Goal: Task Accomplishment & Management: Use online tool/utility

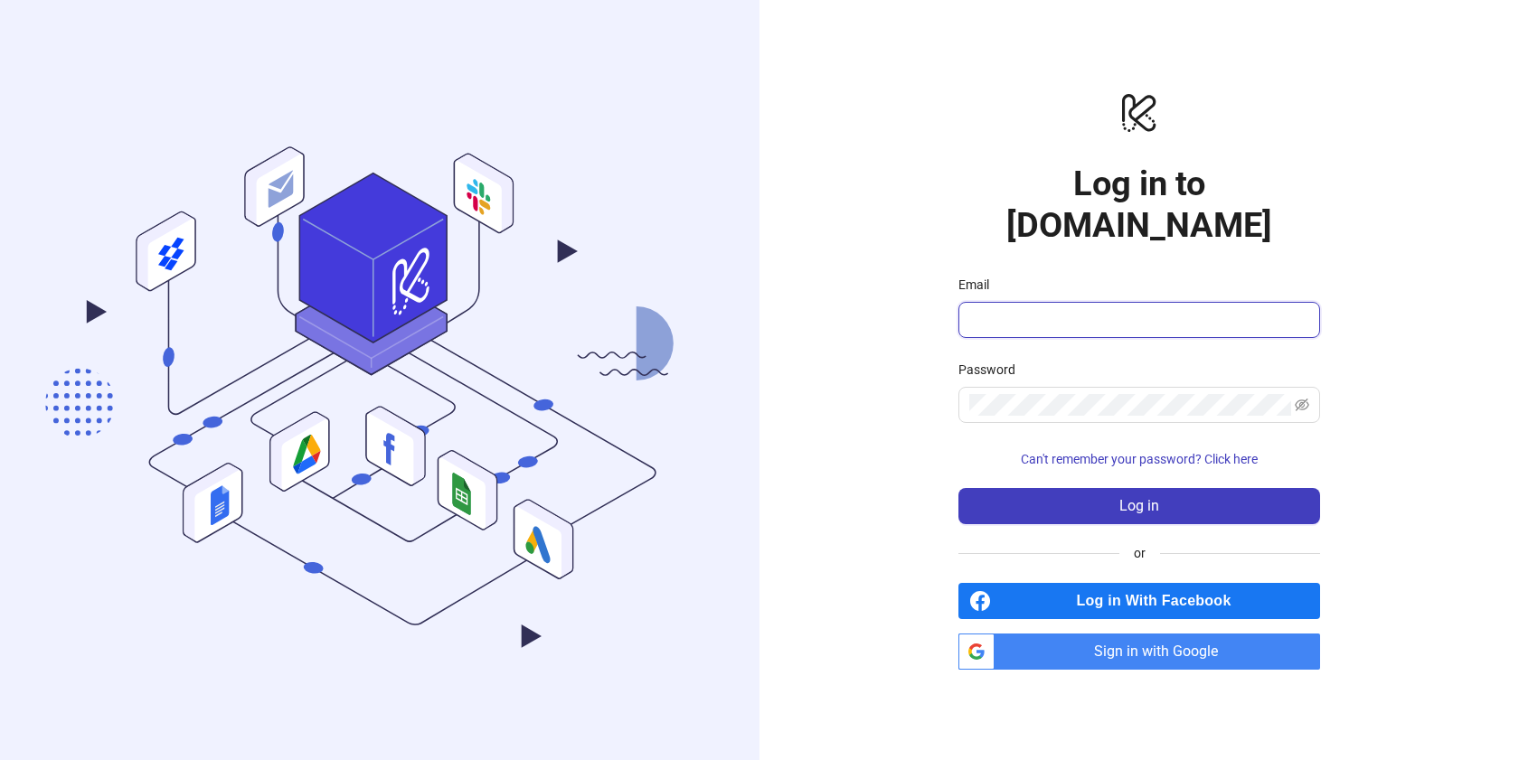
click at [1003, 309] on input "Email" at bounding box center [1137, 320] width 336 height 22
type input "**********"
click at [1016, 397] on span at bounding box center [1139, 405] width 362 height 36
click at [1039, 634] on span "Sign in with Google" at bounding box center [1160, 652] width 318 height 36
click at [1139, 634] on span "Sign in with Google" at bounding box center [1160, 652] width 318 height 36
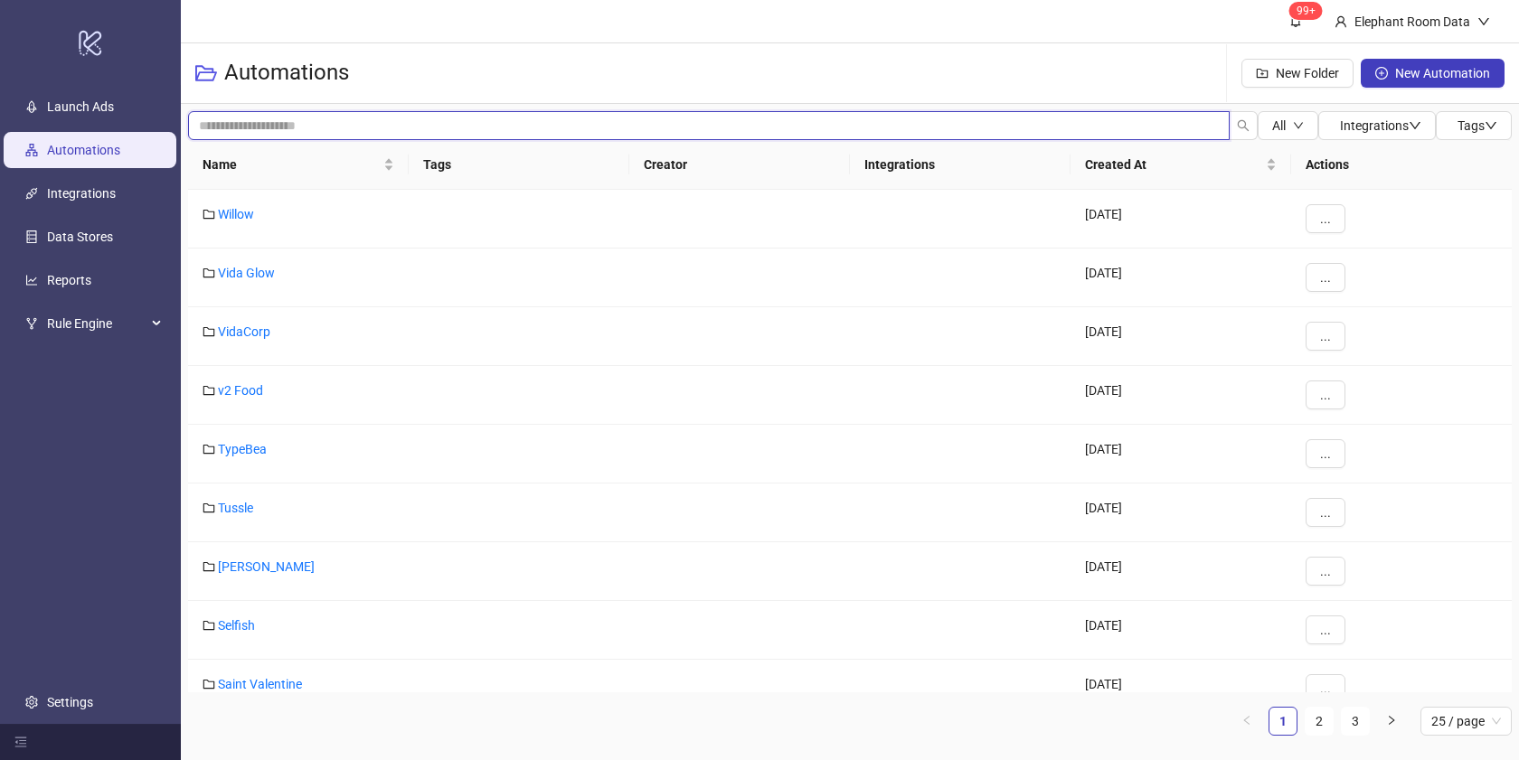
click at [311, 118] on input "search" at bounding box center [708, 125] width 1041 height 29
click at [296, 162] on span "Name" at bounding box center [290, 165] width 177 height 20
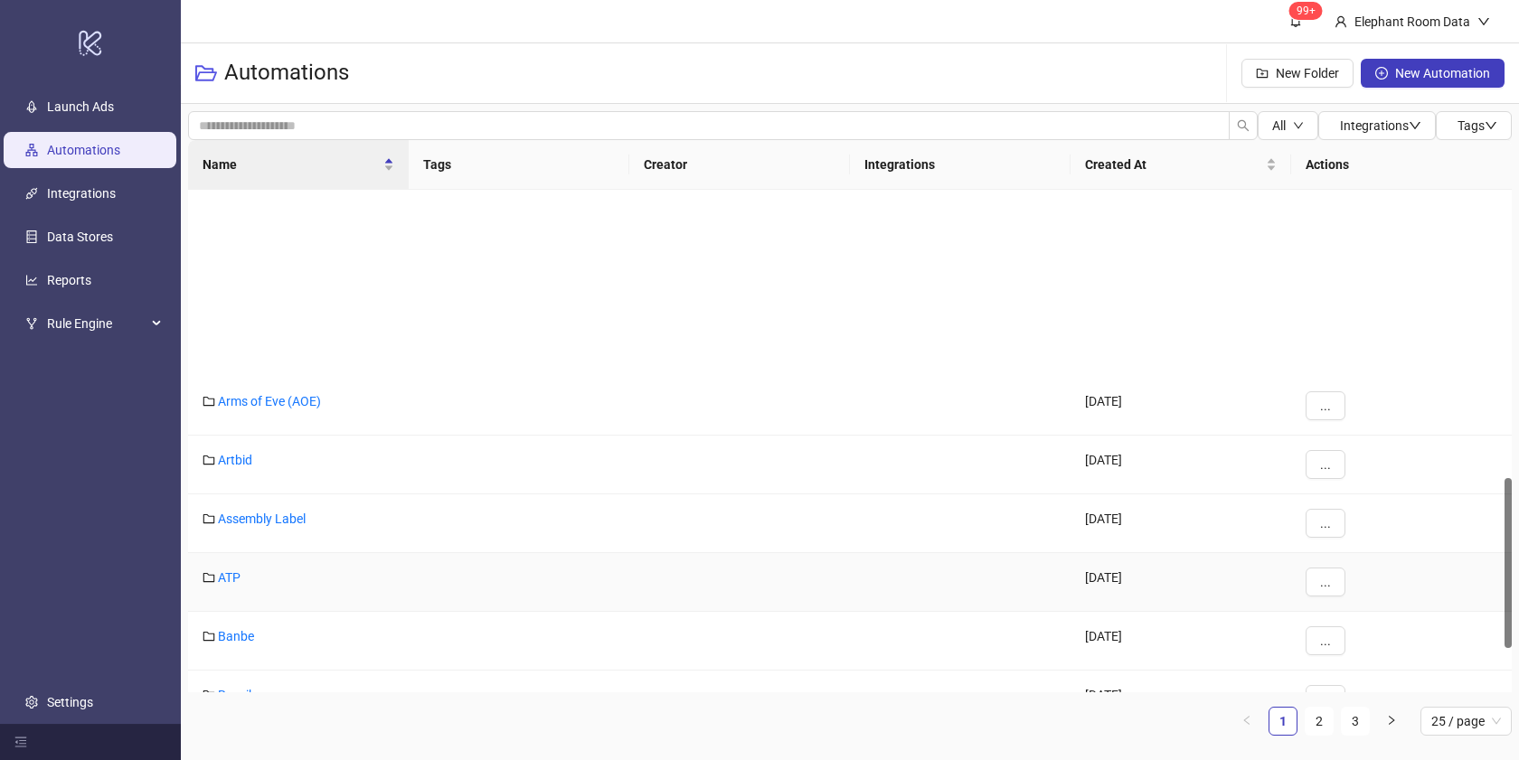
scroll to position [988, 0]
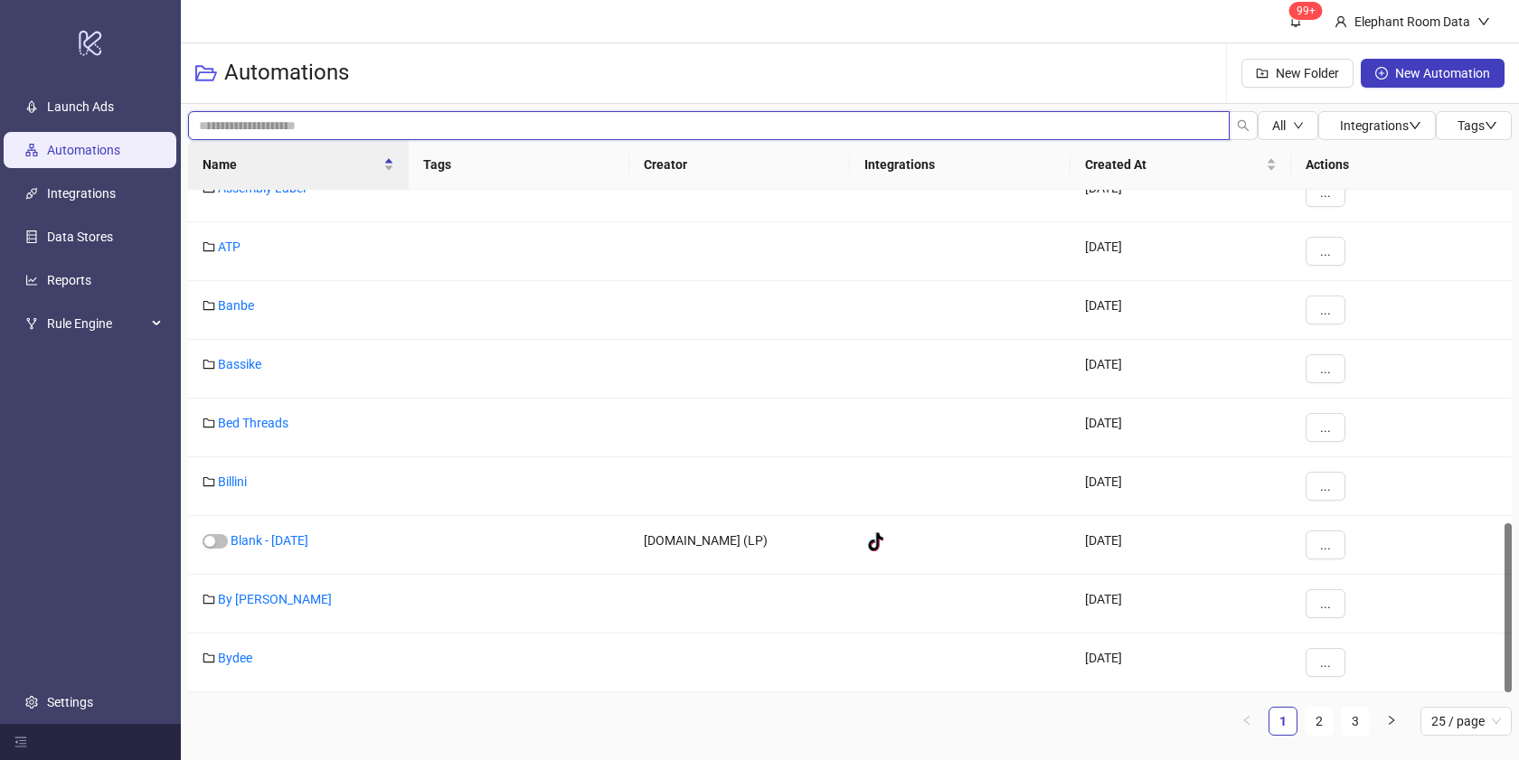
click at [343, 134] on input "search" at bounding box center [708, 125] width 1041 height 29
click at [343, 157] on span "Name" at bounding box center [290, 165] width 177 height 20
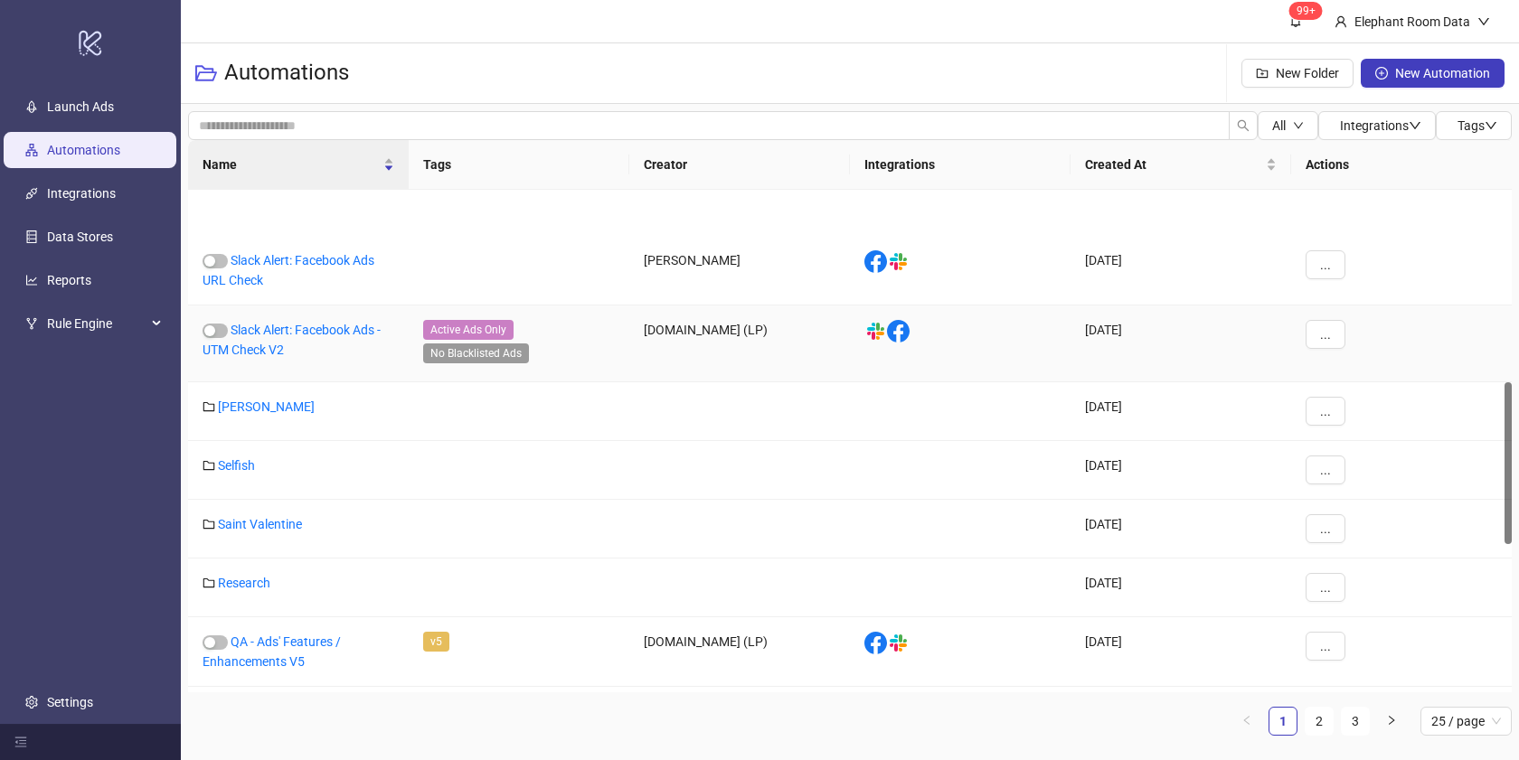
scroll to position [513, 0]
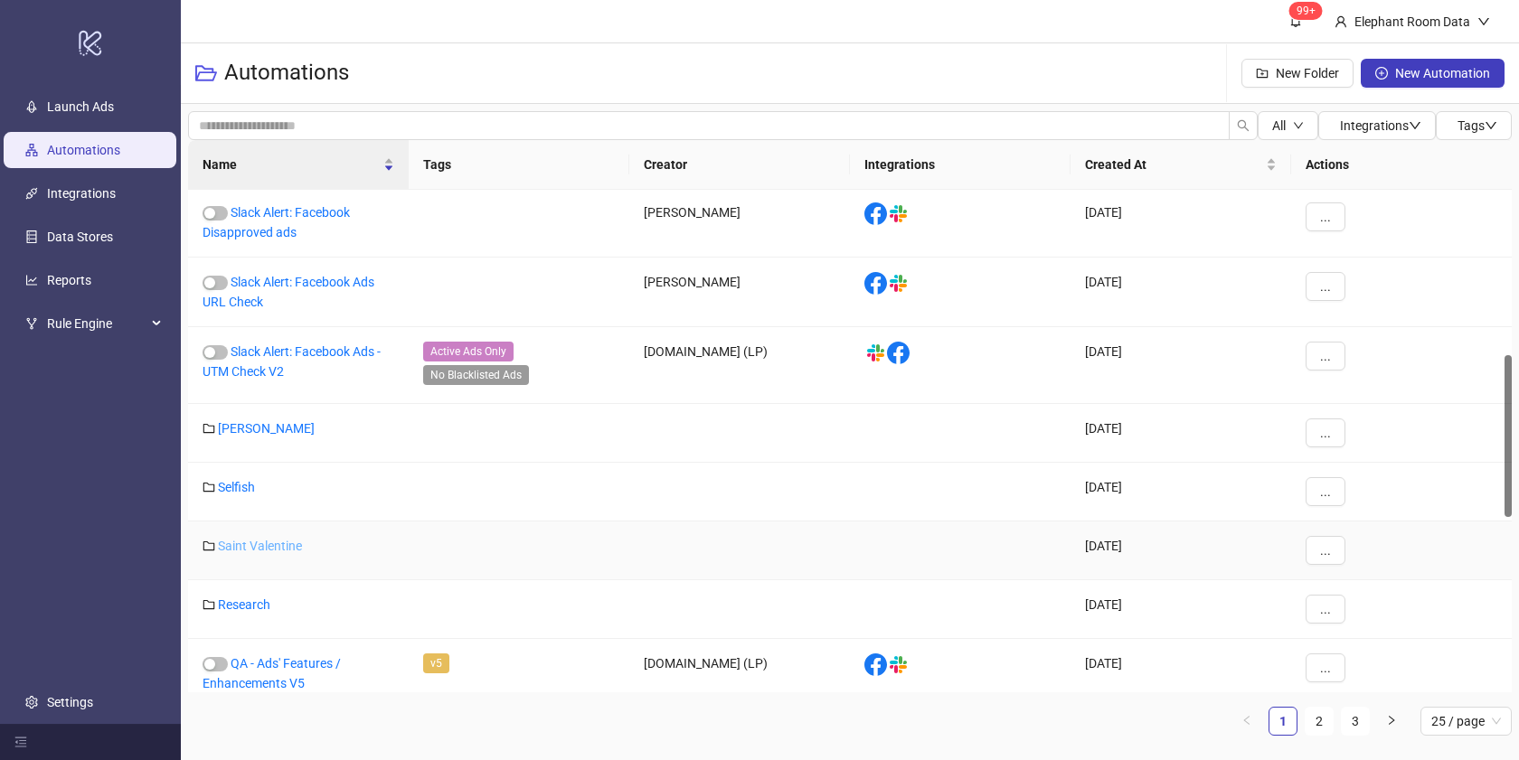
click at [246, 547] on link "Saint Valentine" at bounding box center [260, 546] width 84 height 14
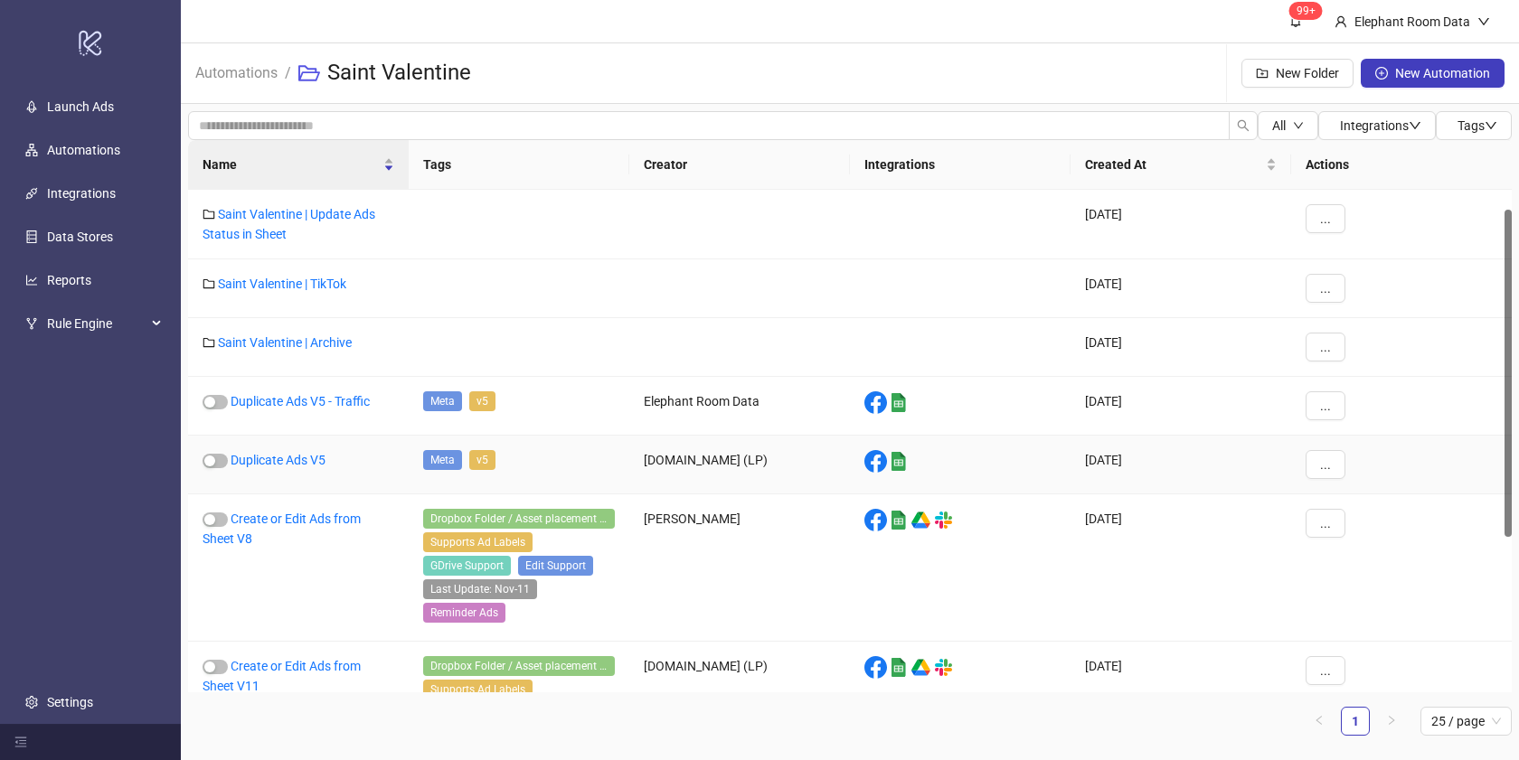
scroll to position [84, 0]
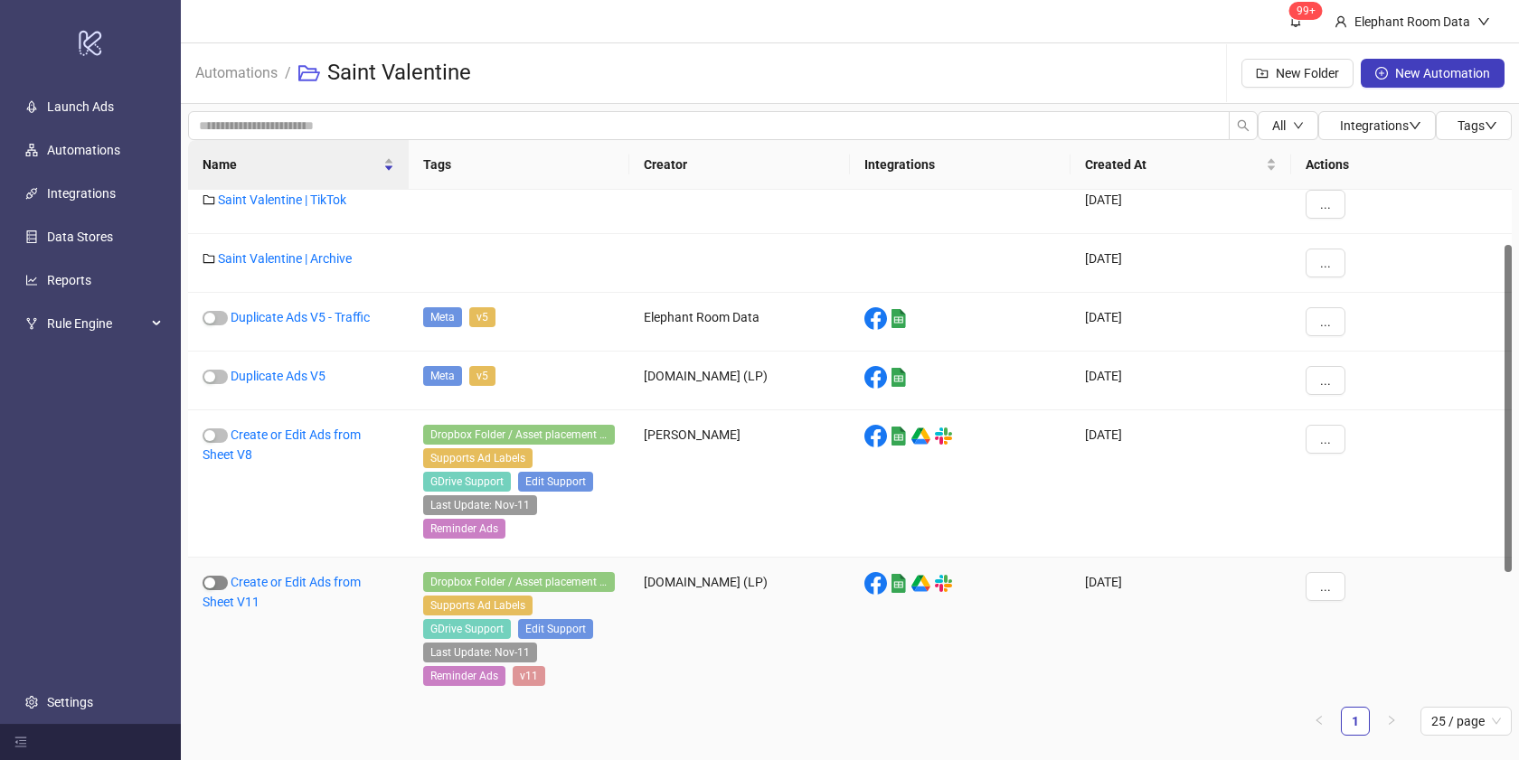
click at [213, 582] on div "button" at bounding box center [209, 583] width 11 height 11
click at [277, 584] on link "Create or Edit Ads from Sheet V11" at bounding box center [281, 592] width 158 height 34
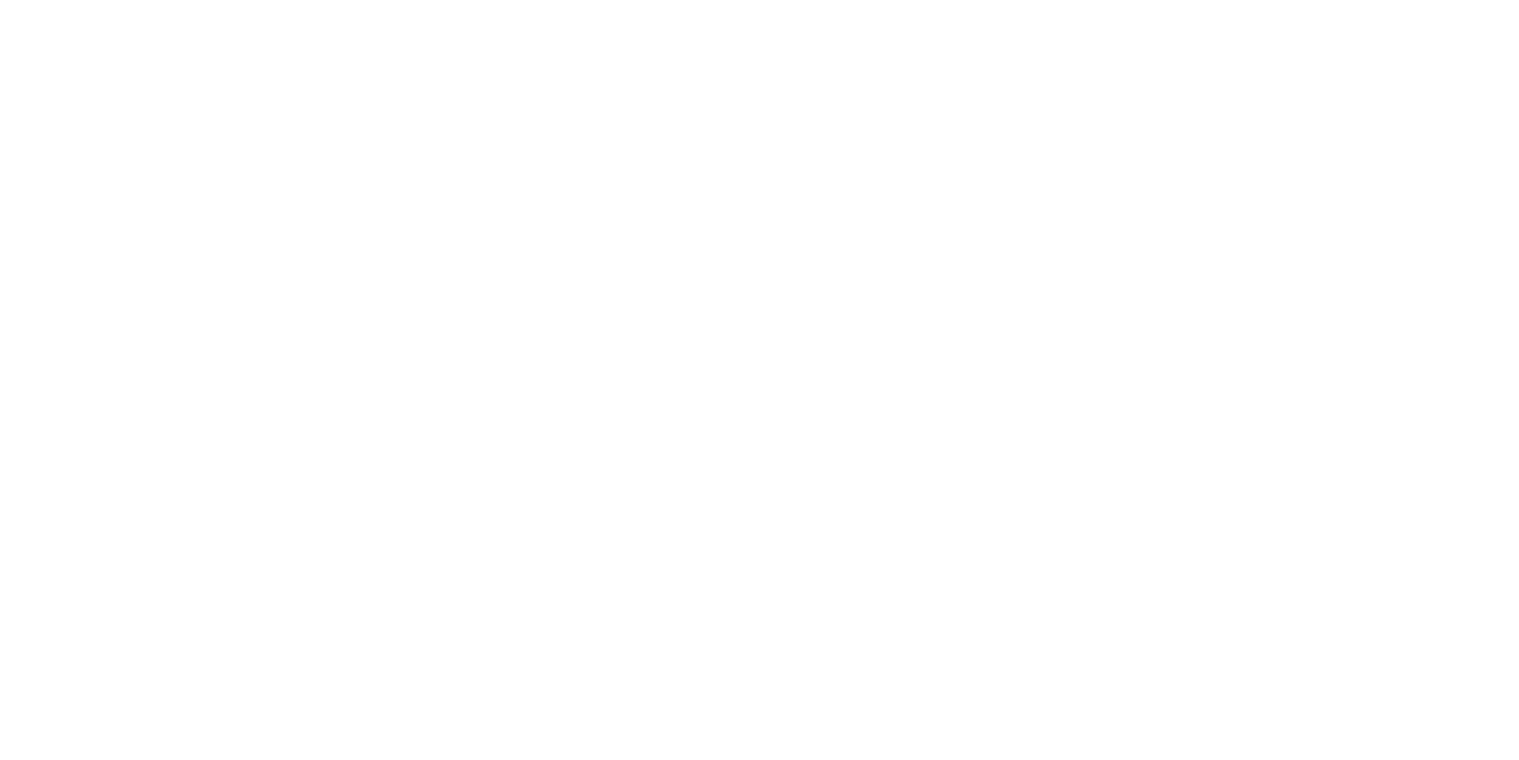
click at [277, 584] on div at bounding box center [759, 380] width 1519 height 760
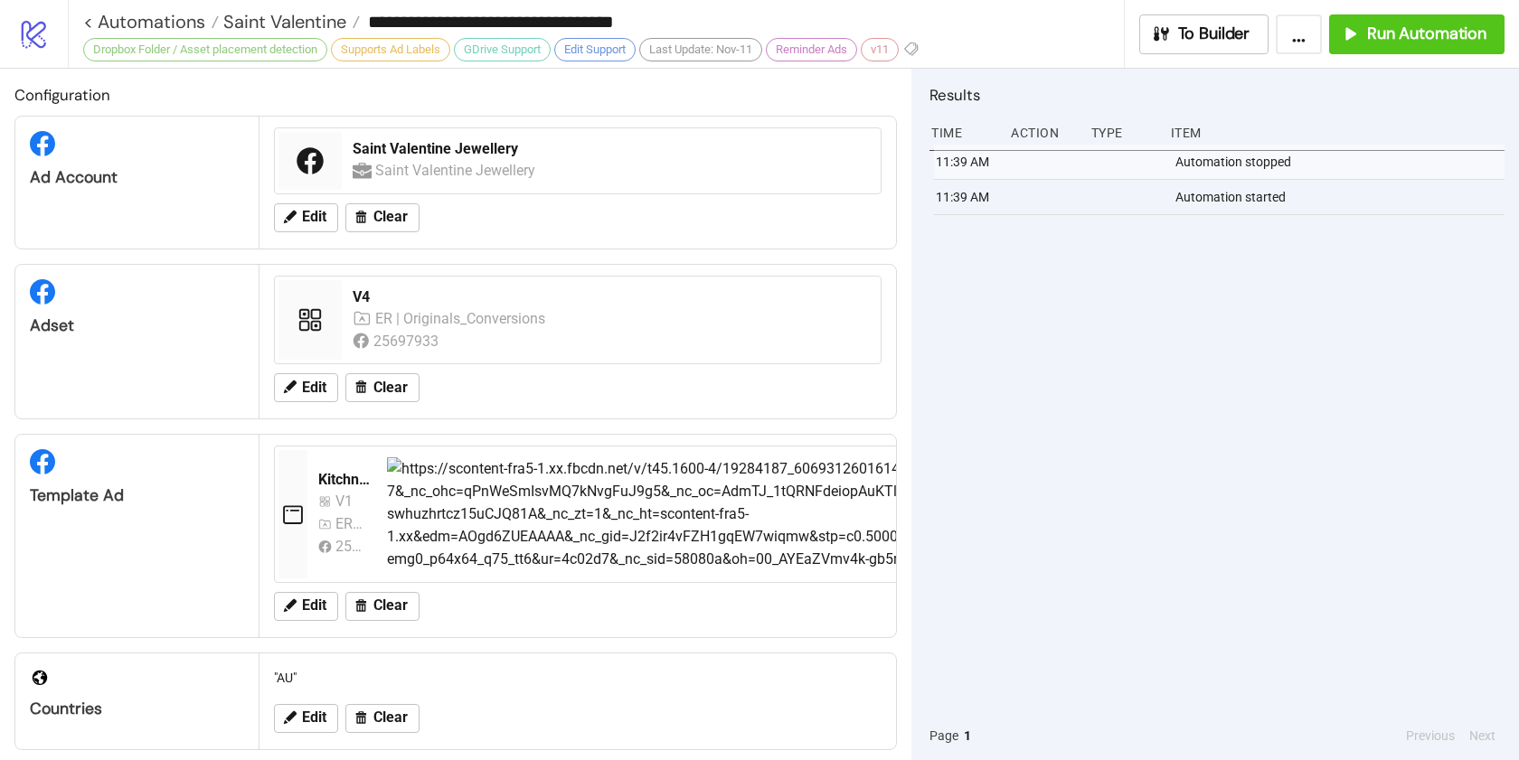
click at [1128, 351] on div "11:39 AM Automation stopped 11:39 AM Automation started" at bounding box center [1216, 428] width 575 height 567
click at [1393, 49] on button "Run Automation" at bounding box center [1416, 34] width 175 height 40
click at [1363, 35] on div "To Builder ... Run Automation" at bounding box center [1321, 34] width 396 height 40
click at [89, 18] on link "< Automations" at bounding box center [151, 22] width 136 height 18
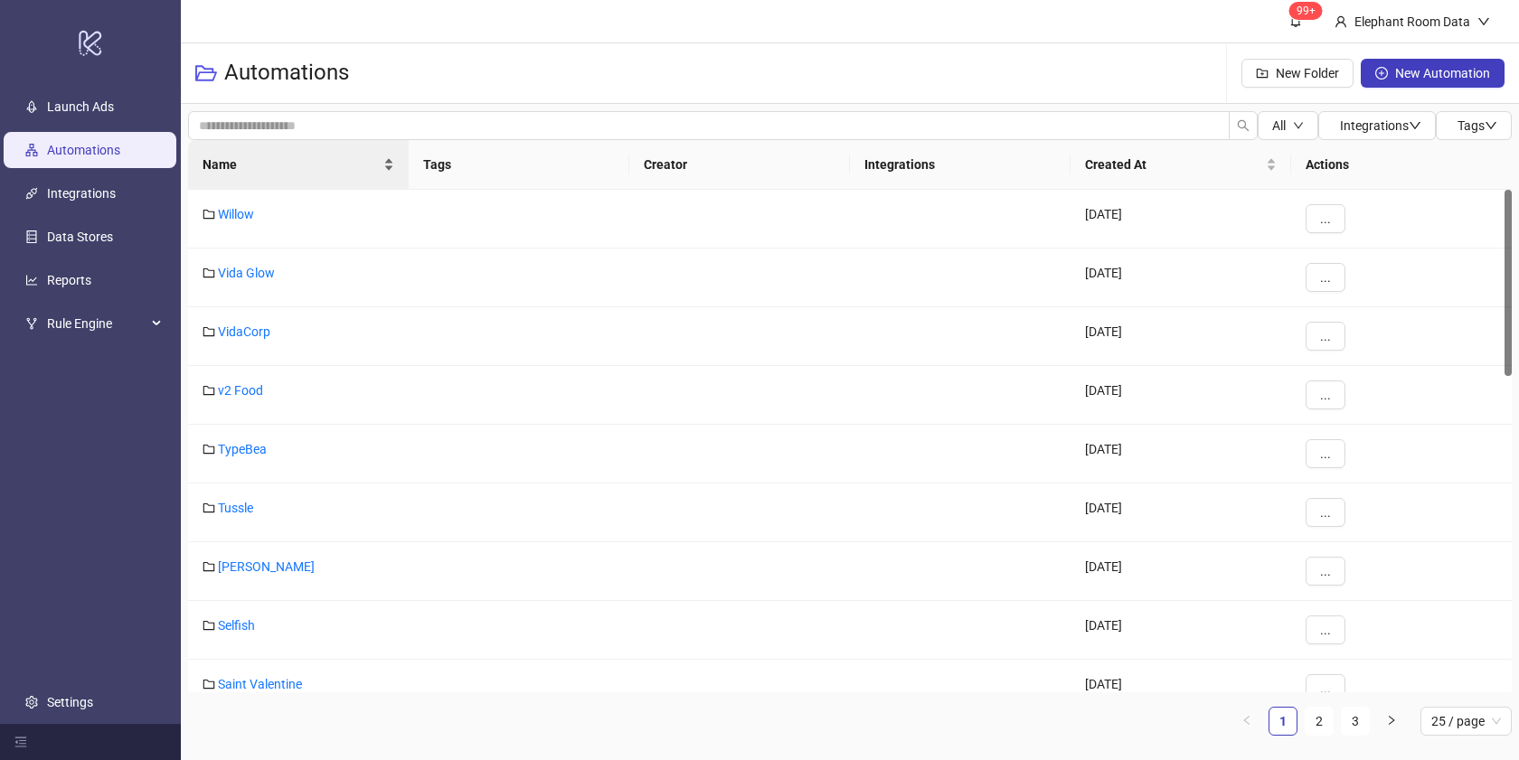
click at [270, 174] on div "Name" at bounding box center [298, 165] width 192 height 20
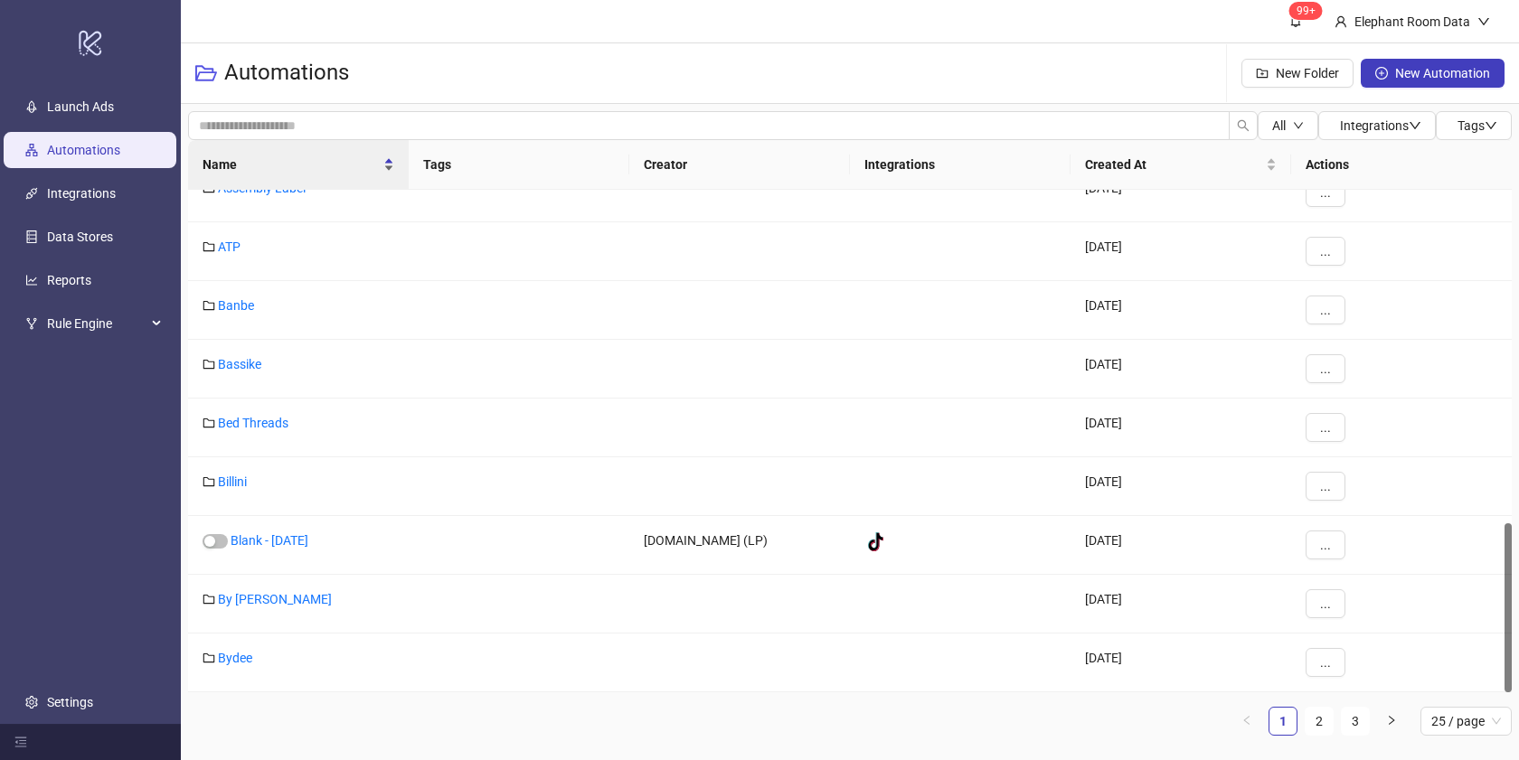
click at [294, 169] on span "Name" at bounding box center [290, 165] width 177 height 20
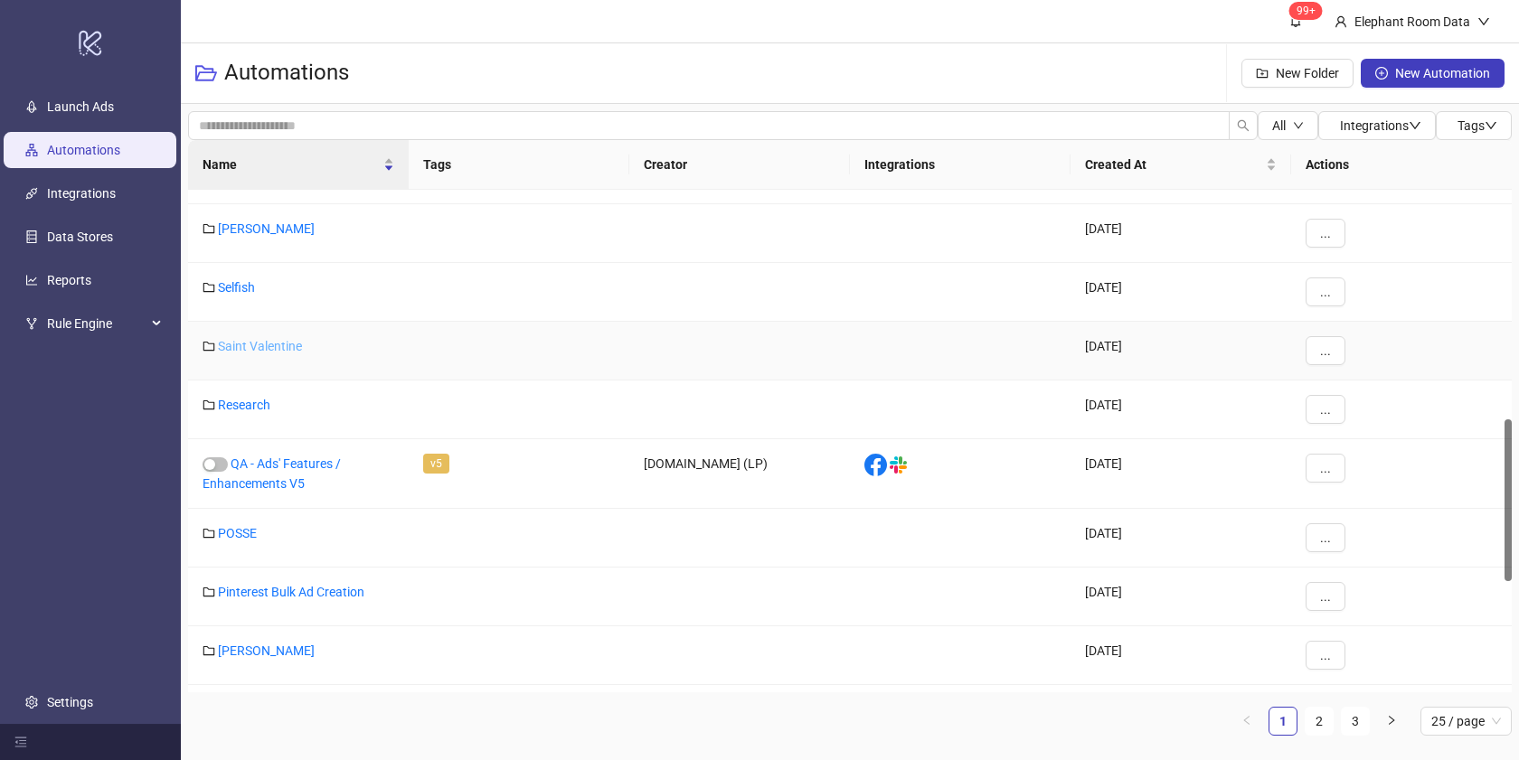
click at [283, 342] on link "Saint Valentine" at bounding box center [260, 346] width 84 height 14
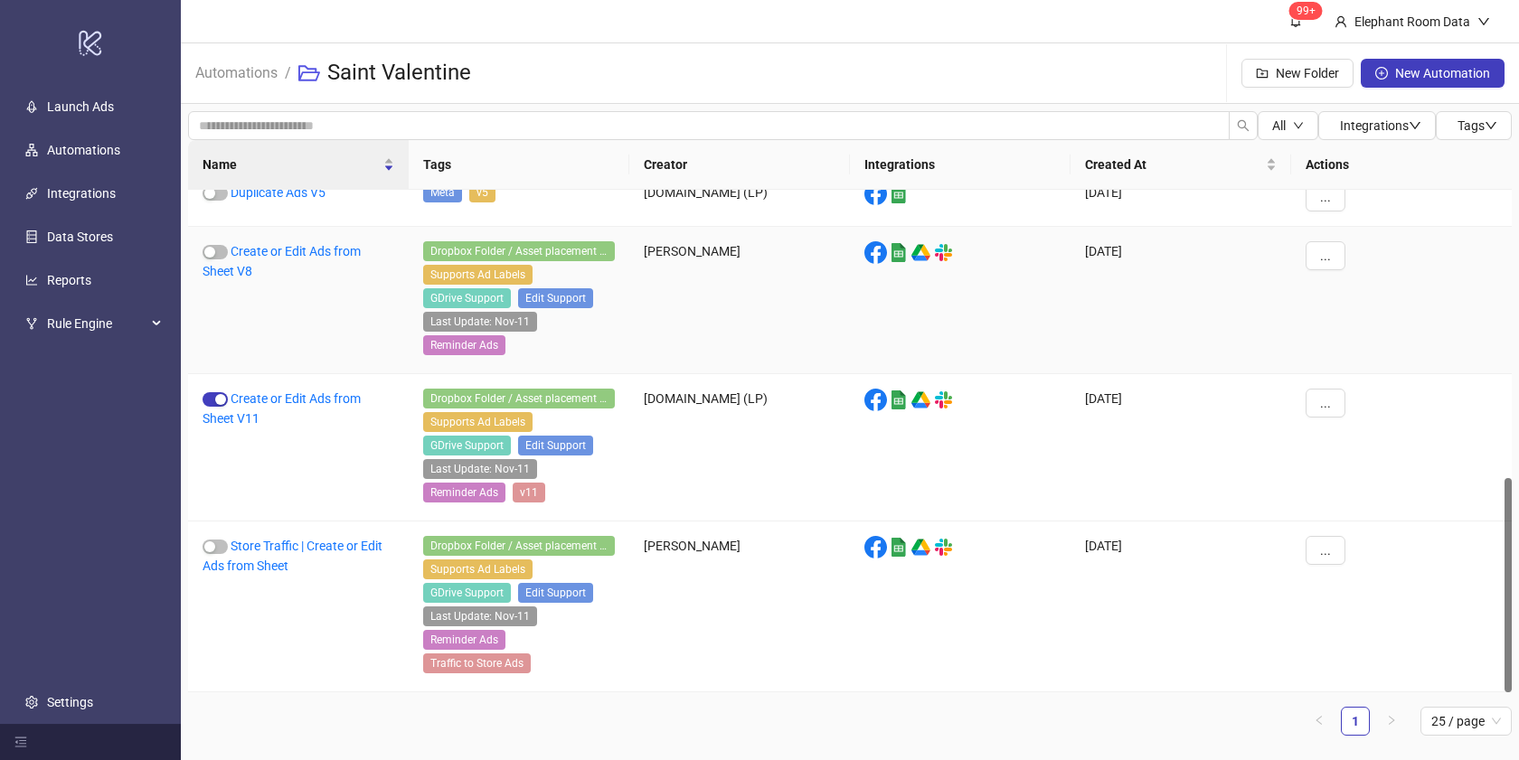
scroll to position [676, 0]
click at [263, 391] on link "Create or Edit Ads from Sheet V11" at bounding box center [281, 408] width 158 height 34
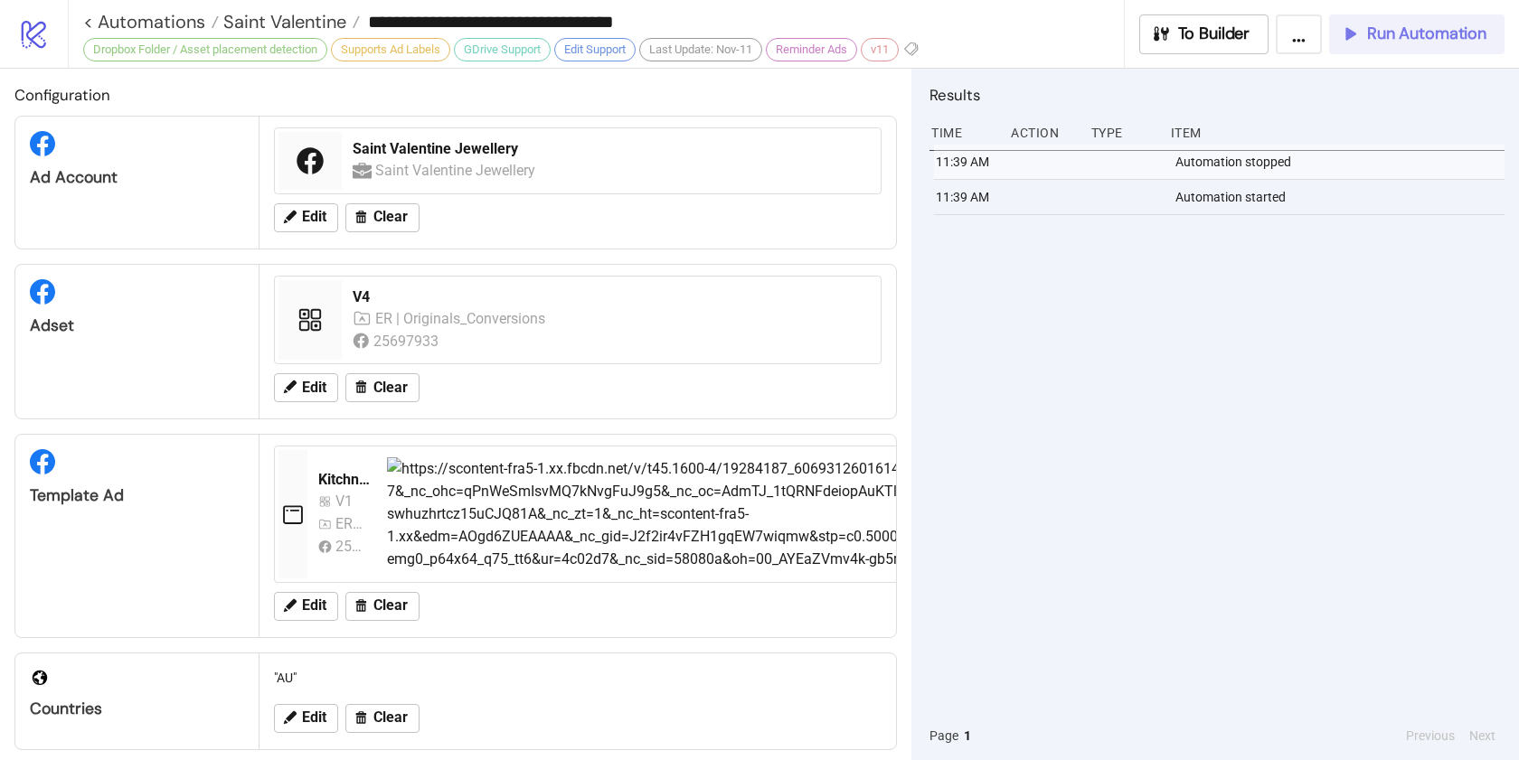
click at [1347, 41] on icon "button" at bounding box center [1350, 34] width 20 height 20
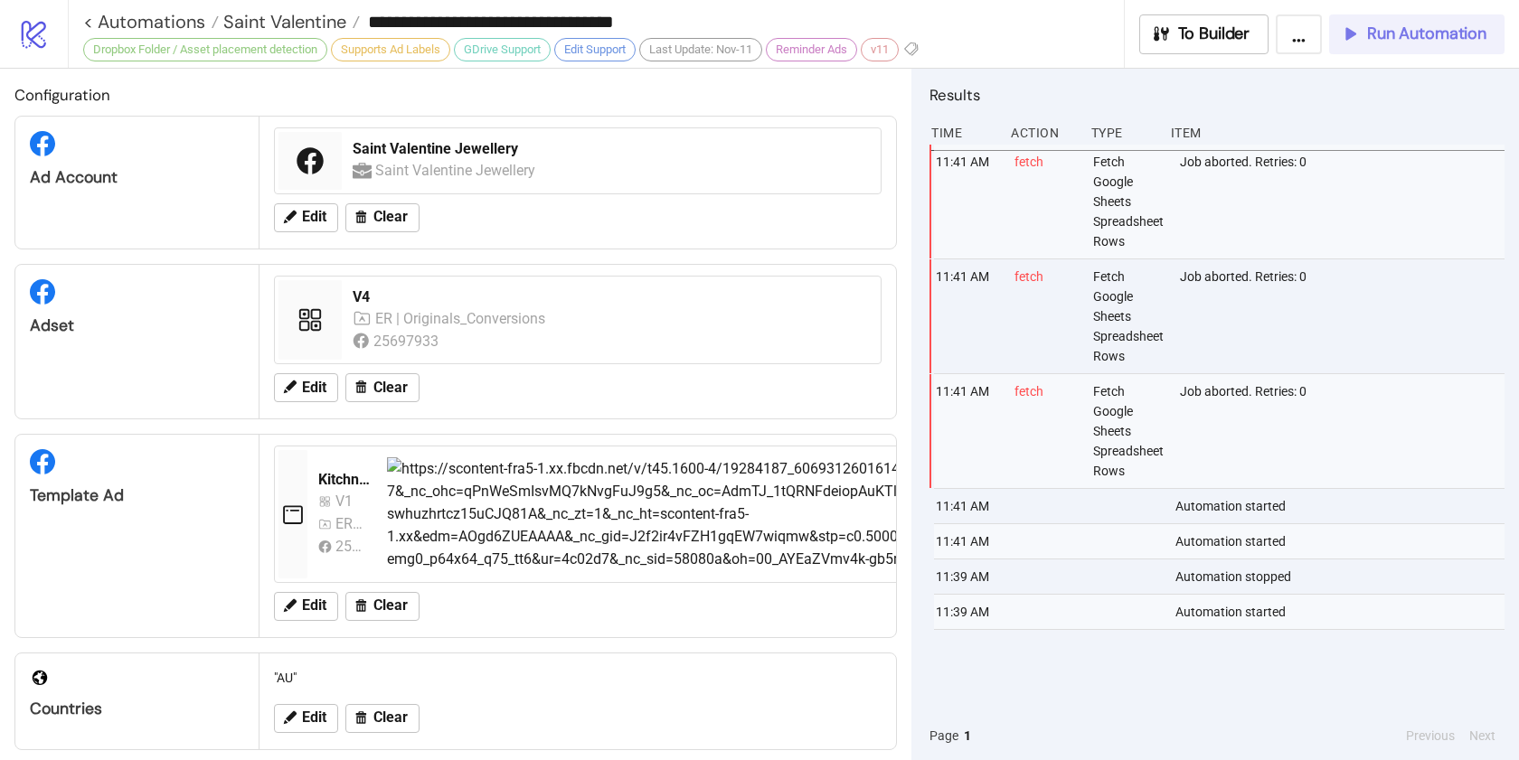
click at [1371, 69] on div "Results Time Action Type Item 11:41 AM fetch Fetch Google Sheets Spreadsheet Ro…" at bounding box center [1214, 414] width 607 height 691
click at [1371, 45] on button "Run Automation" at bounding box center [1416, 34] width 175 height 40
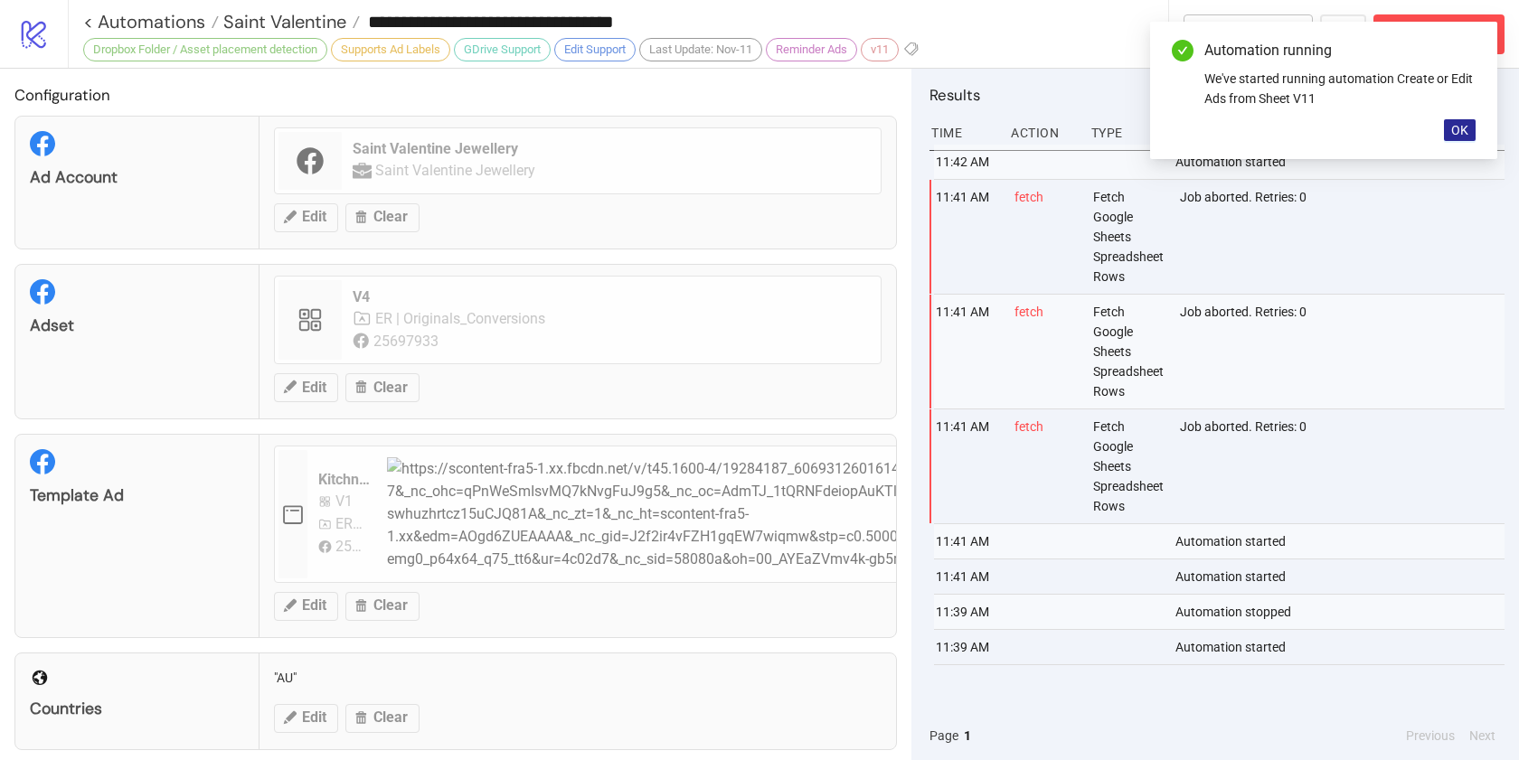
click at [1465, 127] on span "OK" at bounding box center [1459, 130] width 17 height 14
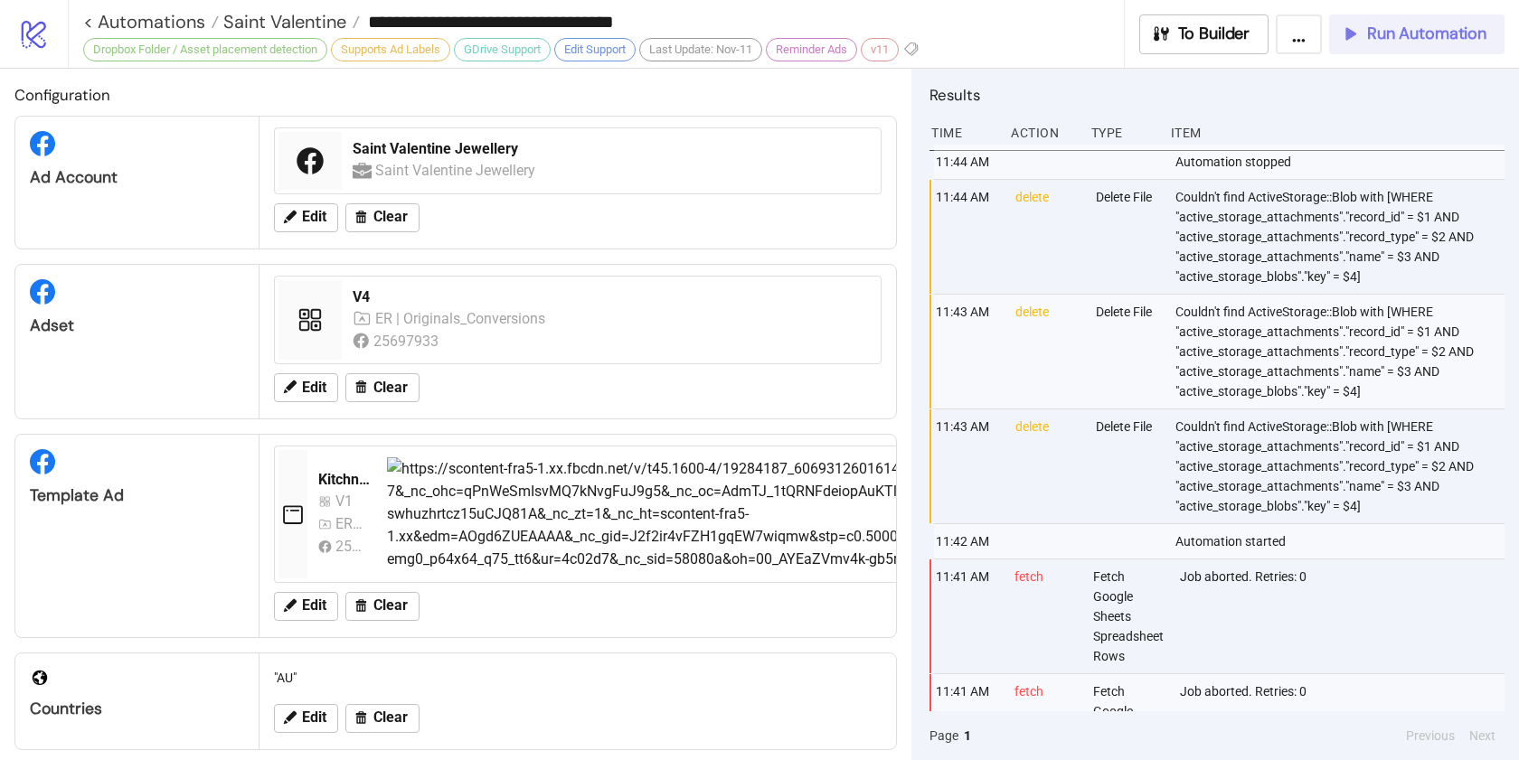
click at [1361, 38] on div "Run Automation" at bounding box center [1413, 34] width 146 height 21
